Goal: Task Accomplishment & Management: Complete application form

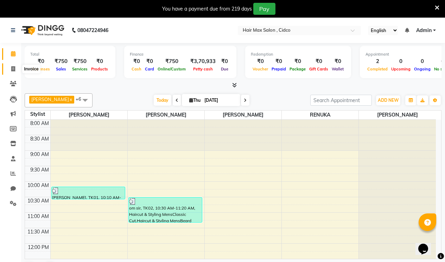
click at [8, 68] on span at bounding box center [13, 69] width 12 height 8
select select "7580"
select select "service"
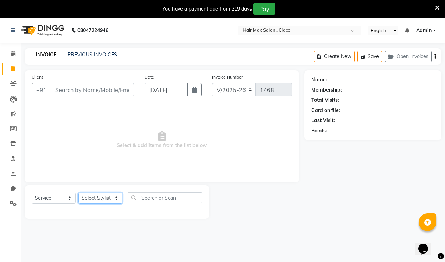
click at [106, 200] on select "Select Stylist" at bounding box center [100, 197] width 44 height 11
select select "69941"
click at [78, 192] on select "Select Stylist [PERSON_NAME] [PERSON_NAME] RENUKA [PERSON_NAME] [PERSON_NAME]" at bounding box center [100, 197] width 44 height 11
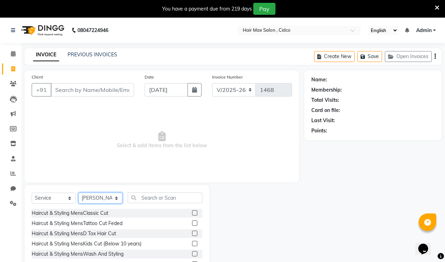
scroll to position [38, 0]
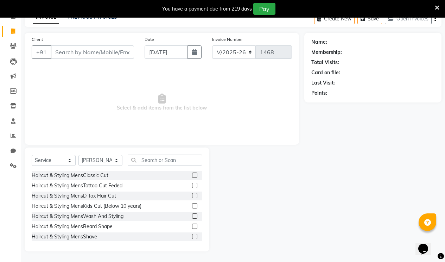
click at [192, 173] on label at bounding box center [194, 174] width 5 height 5
click at [192, 173] on input "checkbox" at bounding box center [194, 175] width 5 height 5
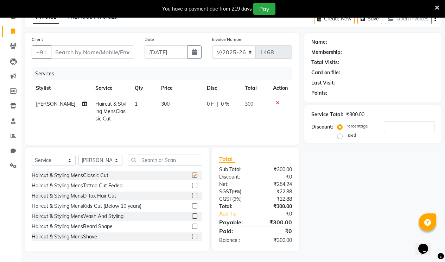
checkbox input "false"
click at [192, 237] on label at bounding box center [194, 236] width 5 height 5
click at [192, 237] on input "checkbox" at bounding box center [194, 236] width 5 height 5
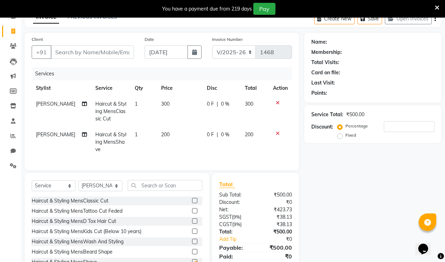
checkbox input "false"
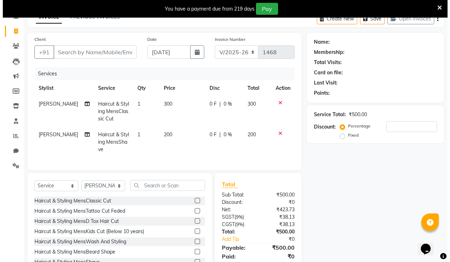
scroll to position [0, 0]
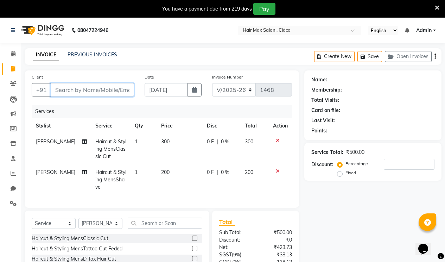
click at [120, 89] on input "Client" at bounding box center [92, 89] width 83 height 13
type input "o"
type input "0"
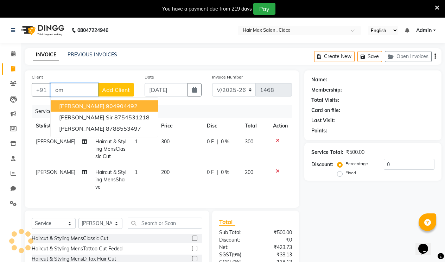
type input "o"
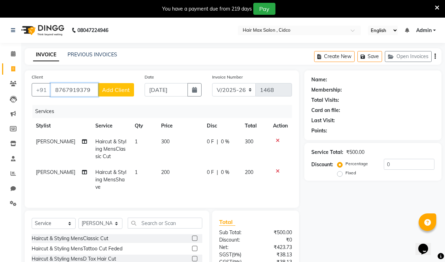
type input "8767919379"
click at [110, 92] on span "Add Client" at bounding box center [116, 89] width 28 height 7
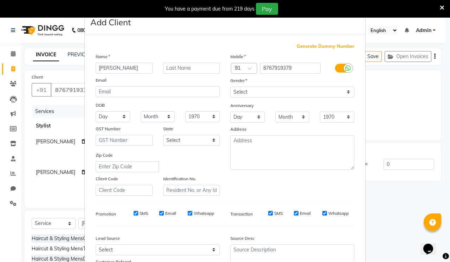
type input "[PERSON_NAME]"
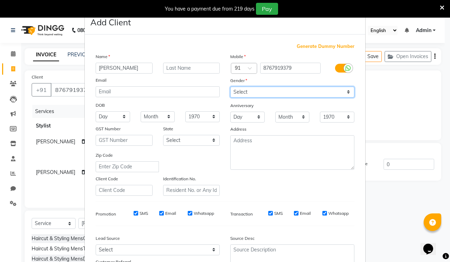
click at [252, 90] on select "Select [DEMOGRAPHIC_DATA] [DEMOGRAPHIC_DATA] Other Prefer Not To Say" at bounding box center [292, 92] width 124 height 11
select select "[DEMOGRAPHIC_DATA]"
click at [230, 87] on select "Select [DEMOGRAPHIC_DATA] [DEMOGRAPHIC_DATA] Other Prefer Not To Say" at bounding box center [292, 92] width 124 height 11
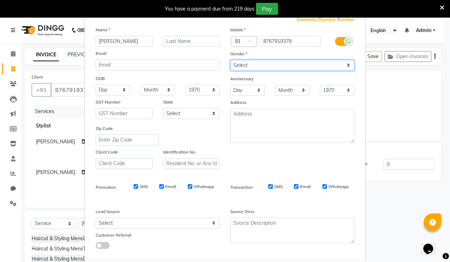
scroll to position [63, 0]
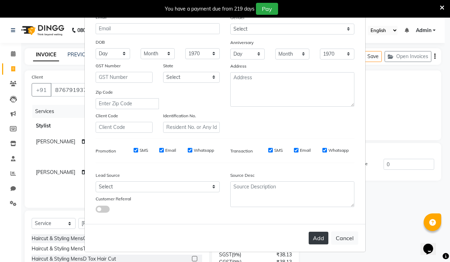
click at [325, 234] on button "Add" at bounding box center [319, 237] width 20 height 13
select select
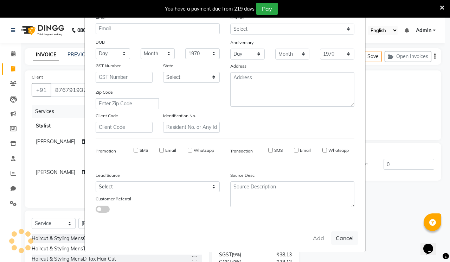
select select
checkbox input "false"
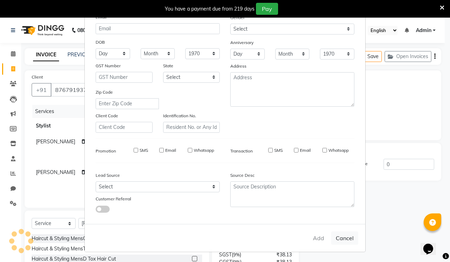
checkbox input "false"
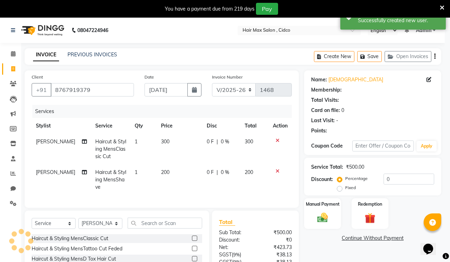
select select "1: Object"
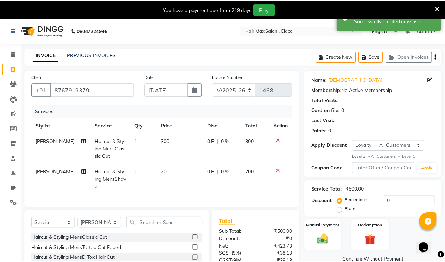
scroll to position [68, 0]
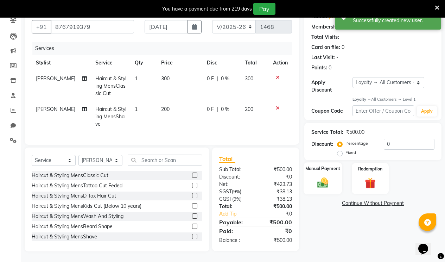
click at [337, 174] on div "Manual Payment" at bounding box center [323, 178] width 38 height 32
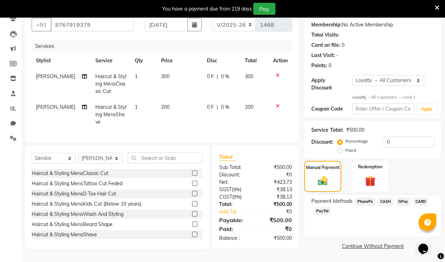
click at [366, 197] on span "PhonePe" at bounding box center [365, 201] width 20 height 8
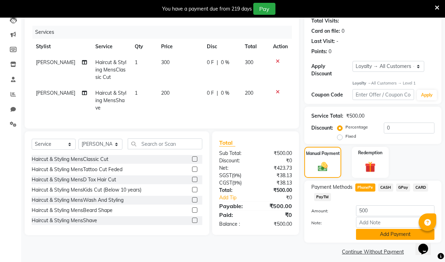
click at [369, 229] on button "Add Payment" at bounding box center [395, 234] width 78 height 11
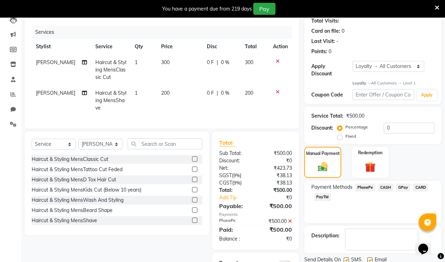
scroll to position [132, 0]
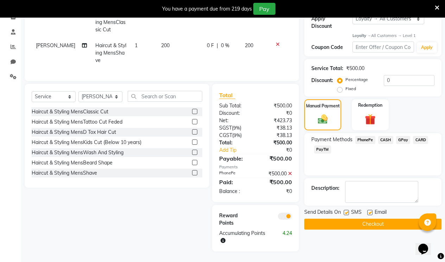
click at [370, 210] on label at bounding box center [369, 212] width 5 height 5
click at [370, 210] on input "checkbox" at bounding box center [369, 212] width 5 height 5
checkbox input "false"
click at [352, 218] on button "Checkout" at bounding box center [372, 223] width 137 height 11
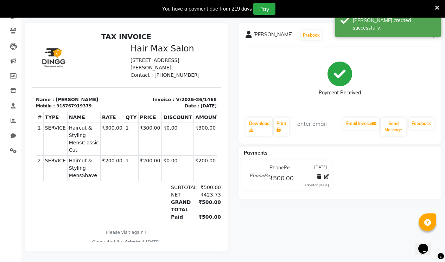
select select "service"
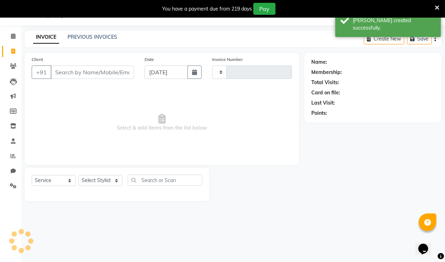
type input "1469"
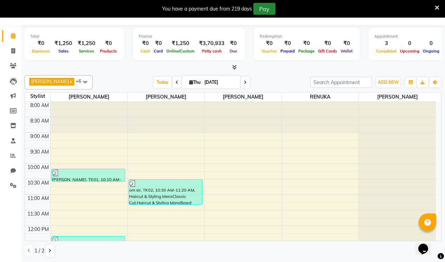
click at [265, 12] on button "Pay" at bounding box center [264, 9] width 22 height 12
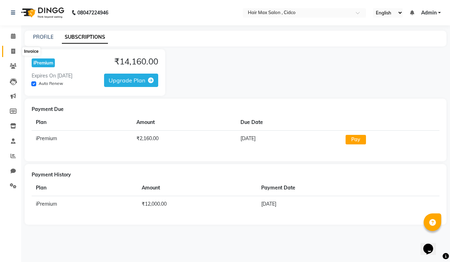
click at [8, 51] on span at bounding box center [13, 51] width 12 height 8
select select "7580"
select select "service"
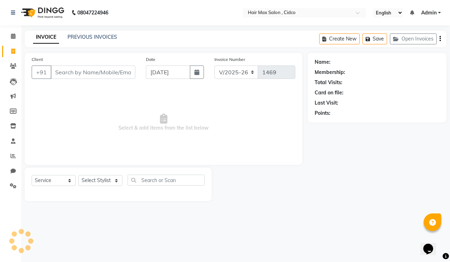
click at [62, 72] on input "Client" at bounding box center [93, 71] width 85 height 13
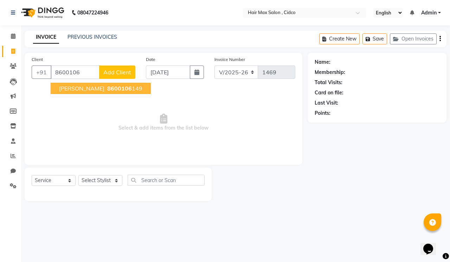
click at [65, 88] on span "[PERSON_NAME]" at bounding box center [81, 88] width 45 height 7
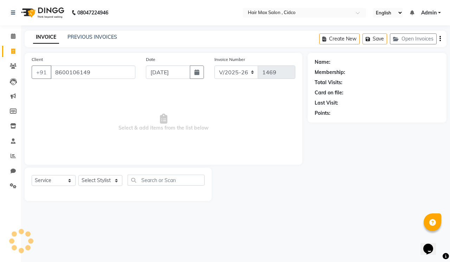
type input "8600106149"
select select "1: Object"
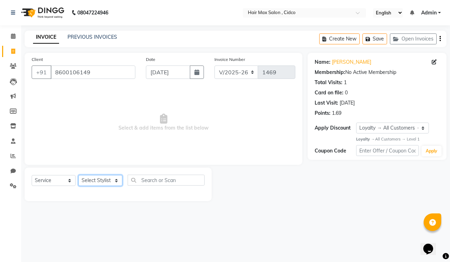
click at [88, 179] on select "Select Stylist [PERSON_NAME] [PERSON_NAME] RENUKA [PERSON_NAME] [PERSON_NAME]" at bounding box center [100, 180] width 44 height 11
select select "69945"
click at [78, 175] on select "Select Stylist [PERSON_NAME] [PERSON_NAME] RENUKA [PERSON_NAME] [PERSON_NAME]" at bounding box center [100, 180] width 44 height 11
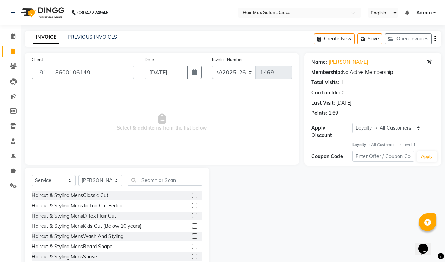
click at [192, 194] on label at bounding box center [194, 194] width 5 height 5
click at [192, 194] on input "checkbox" at bounding box center [194, 195] width 5 height 5
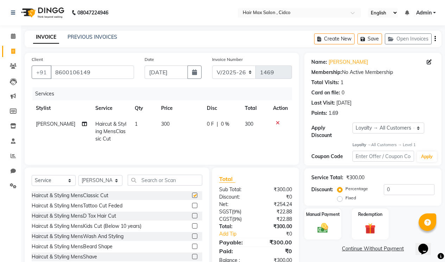
checkbox input "false"
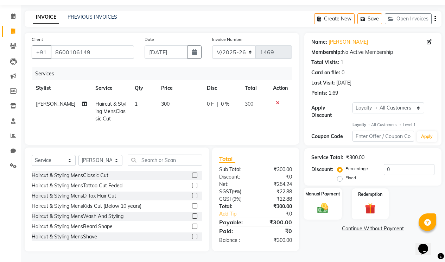
click at [322, 202] on img at bounding box center [323, 208] width 18 height 13
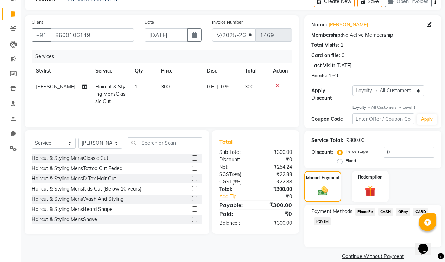
scroll to position [42, 0]
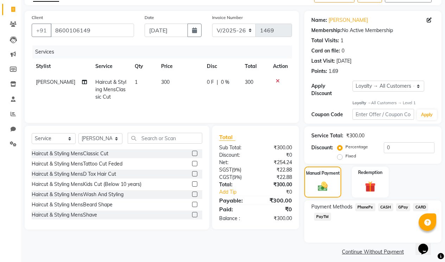
click at [363, 203] on span "PhonePe" at bounding box center [365, 207] width 20 height 8
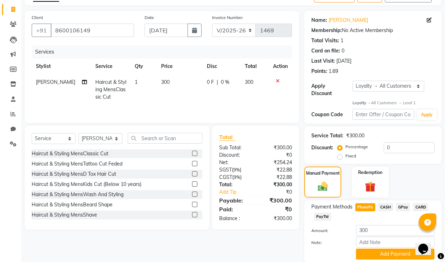
click at [164, 82] on span "300" at bounding box center [165, 82] width 8 height 6
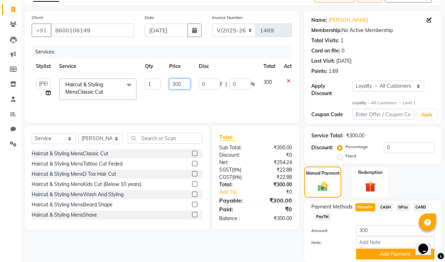
click at [181, 84] on input "300" at bounding box center [179, 83] width 21 height 11
type input "3"
type input "200"
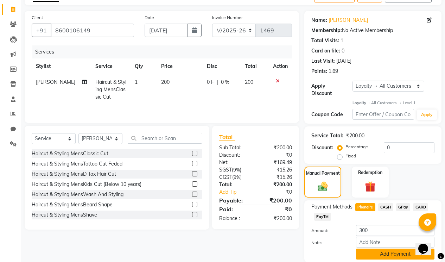
click at [395, 248] on button "Add Payment" at bounding box center [395, 253] width 78 height 11
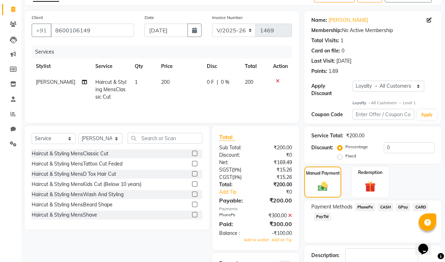
scroll to position [90, 0]
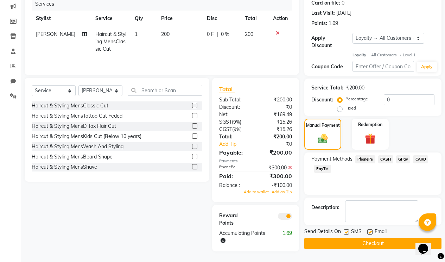
click at [347, 229] on label at bounding box center [346, 231] width 5 height 5
click at [347, 230] on input "checkbox" at bounding box center [346, 232] width 5 height 5
checkbox input "false"
click at [355, 238] on button "Checkout" at bounding box center [372, 243] width 137 height 11
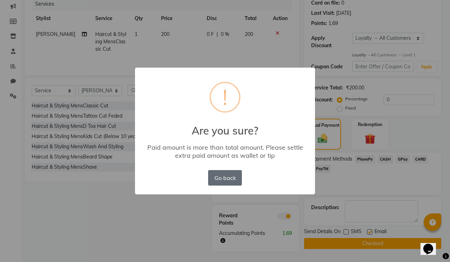
click at [229, 178] on button "Go back" at bounding box center [225, 177] width 34 height 15
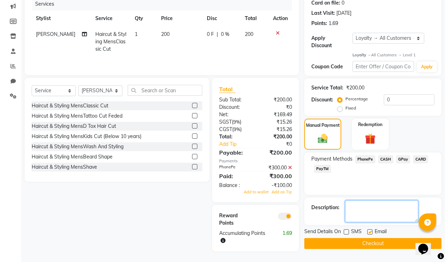
click at [352, 205] on textarea at bounding box center [381, 211] width 73 height 22
type textarea "100"
click at [363, 238] on button "Checkout" at bounding box center [372, 243] width 137 height 11
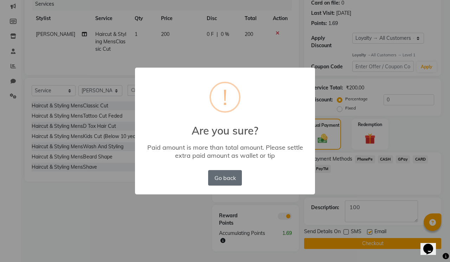
click at [218, 175] on button "Go back" at bounding box center [225, 177] width 34 height 15
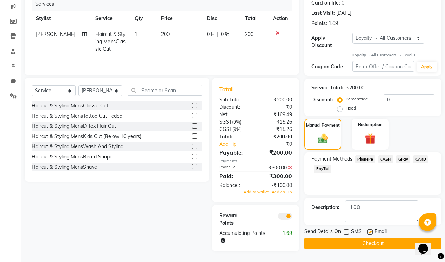
click at [289, 165] on icon at bounding box center [290, 167] width 4 height 5
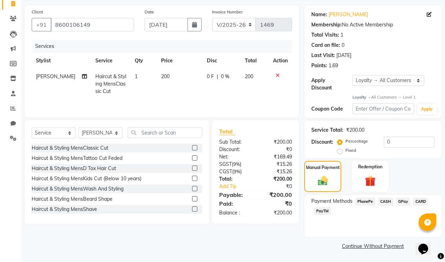
scroll to position [42, 0]
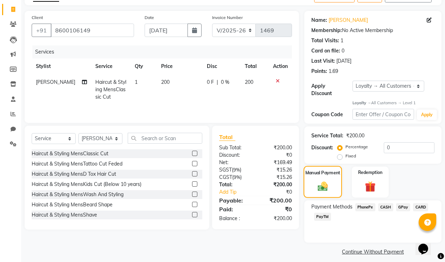
click at [315, 182] on img at bounding box center [322, 186] width 17 height 12
click at [363, 203] on span "PhonePe" at bounding box center [365, 207] width 20 height 8
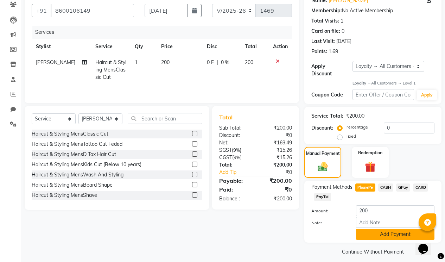
click at [378, 229] on button "Add Payment" at bounding box center [395, 234] width 78 height 11
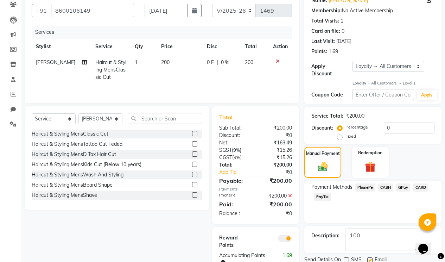
scroll to position [84, 0]
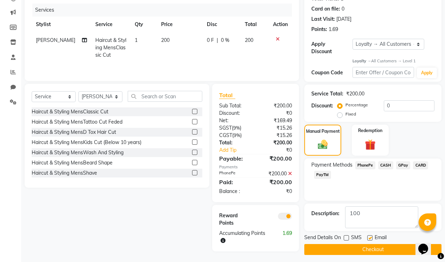
click at [373, 244] on button "Checkout" at bounding box center [372, 249] width 137 height 11
